Goal: Information Seeking & Learning: Learn about a topic

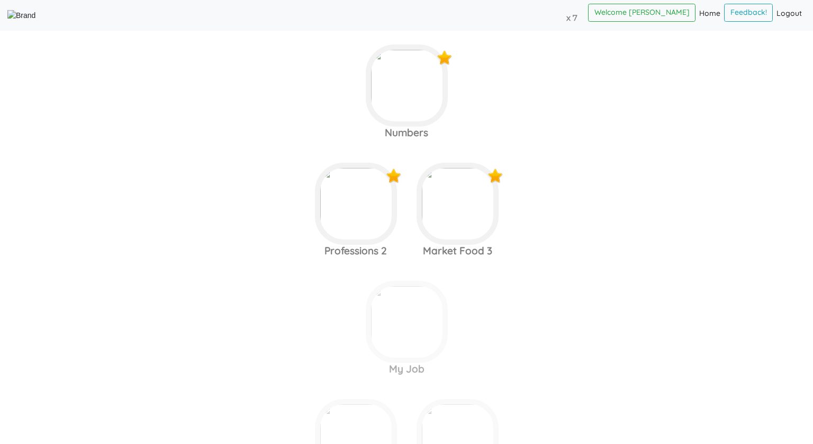
click at [7, 21] on area at bounding box center [7, 21] width 0 height 0
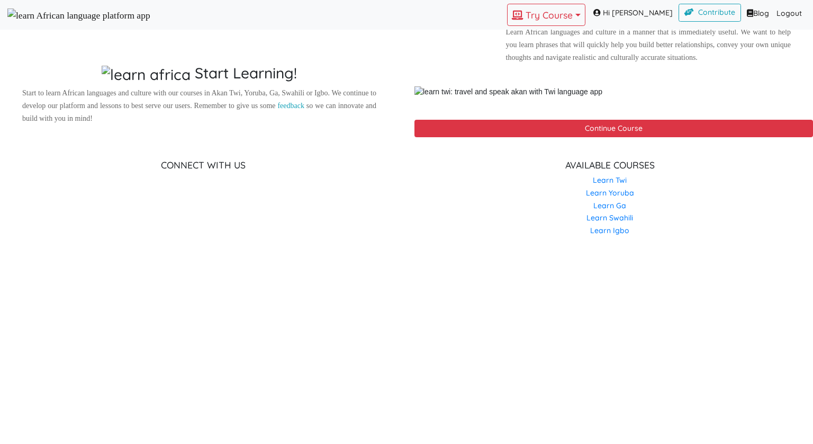
scroll to position [669, 0]
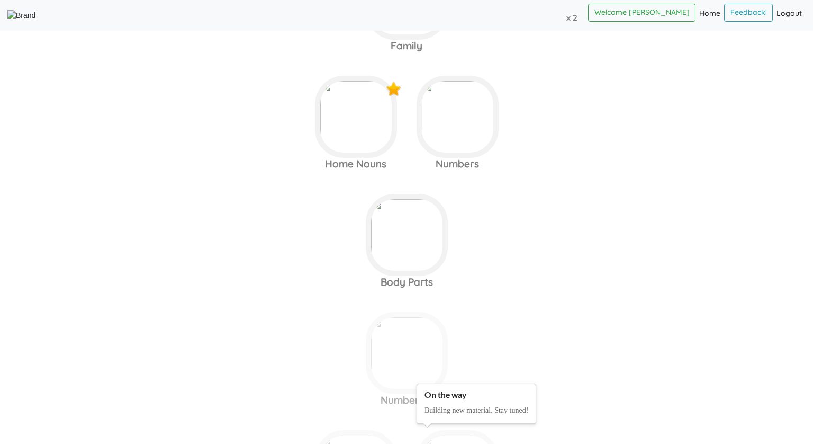
scroll to position [70, 0]
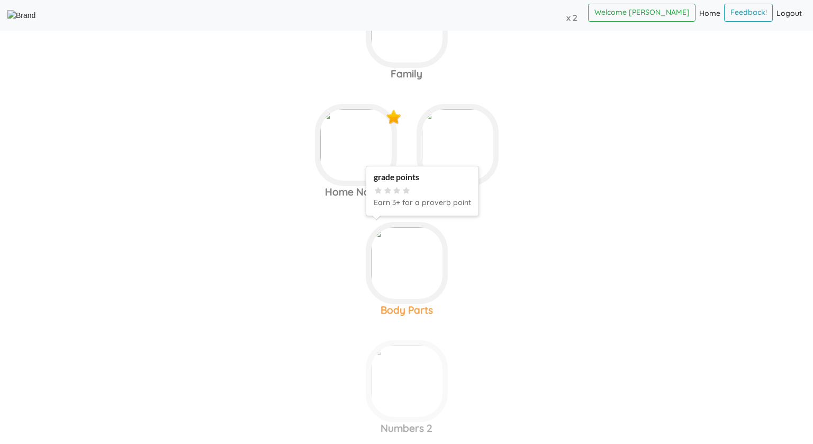
click at [401, 68] on img at bounding box center [407, 27] width 82 height 82
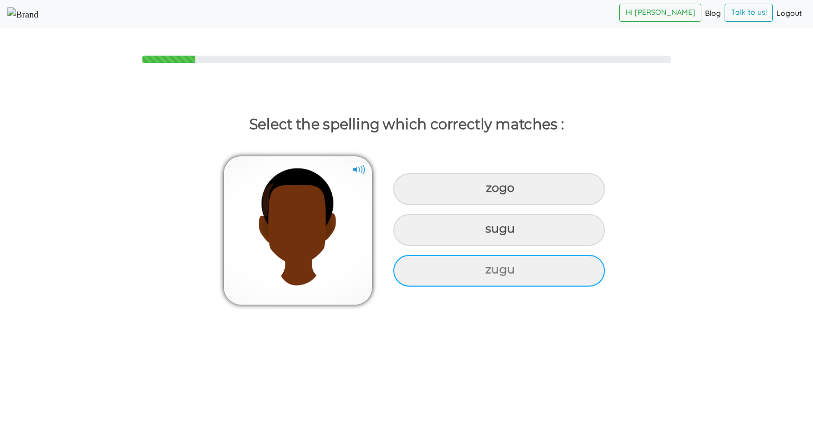
click at [443, 205] on div "zugu" at bounding box center [499, 189] width 212 height 32
click at [484, 192] on input "zugu" at bounding box center [487, 188] width 7 height 7
radio input "true"
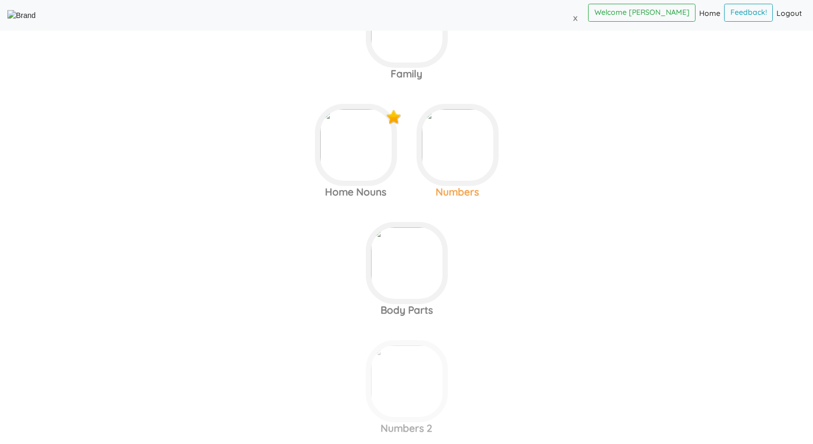
scroll to position [8, 0]
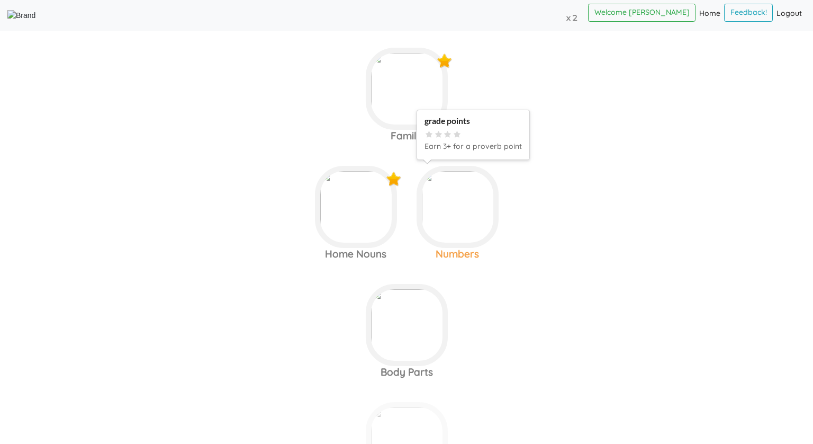
click at [444, 130] on img at bounding box center [407, 89] width 82 height 82
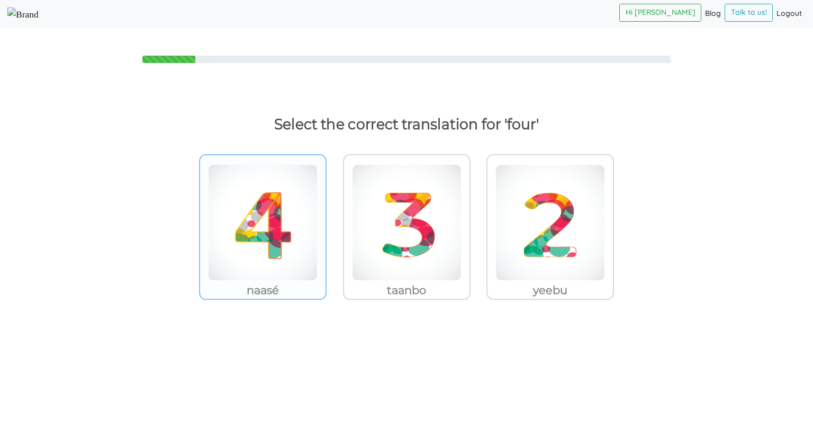
click at [297, 230] on img at bounding box center [263, 222] width 110 height 116
click at [326, 220] on input "naasé" at bounding box center [330, 216] width 8 height 8
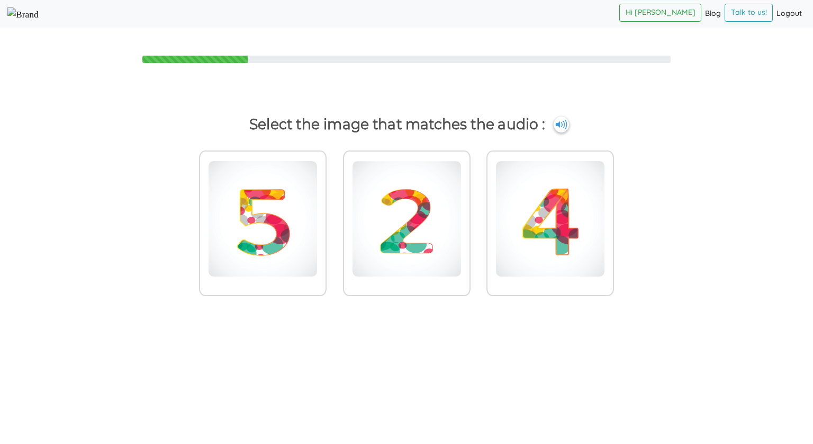
click at [39, 12] on img at bounding box center [22, 14] width 31 height 14
